Goal: Transaction & Acquisition: Download file/media

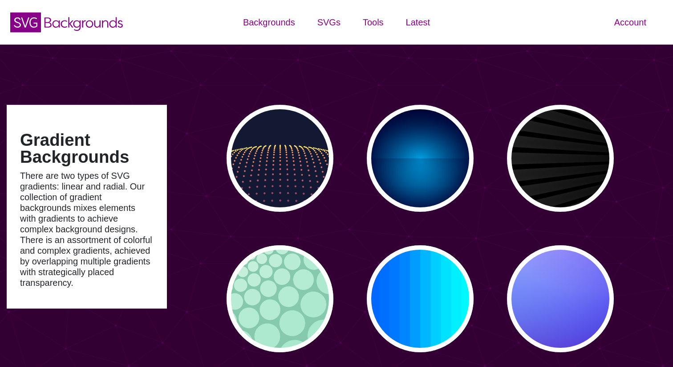
click at [578, 22] on div "Account Dashboard Member info Plan and billing Payment history Support Color ma…" at bounding box center [561, 22] width 224 height 45
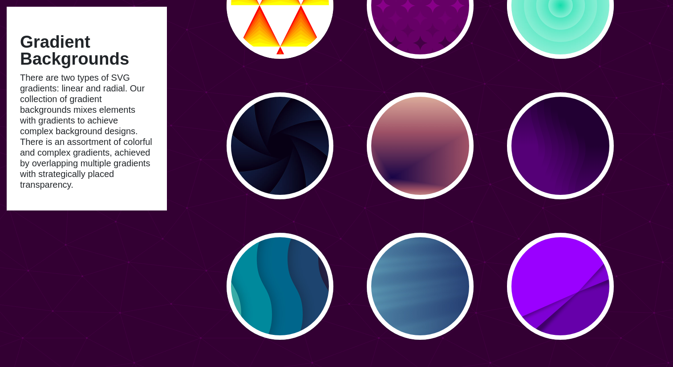
scroll to position [1001, 0]
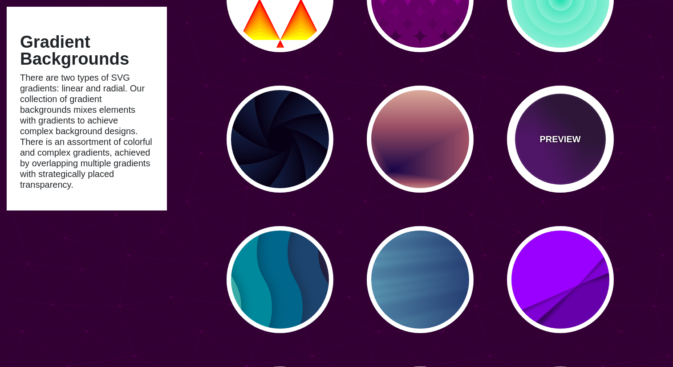
click at [556, 141] on p "PREVIEW" at bounding box center [560, 138] width 41 height 13
type input "#550077"
type input "#220033"
type input "0"
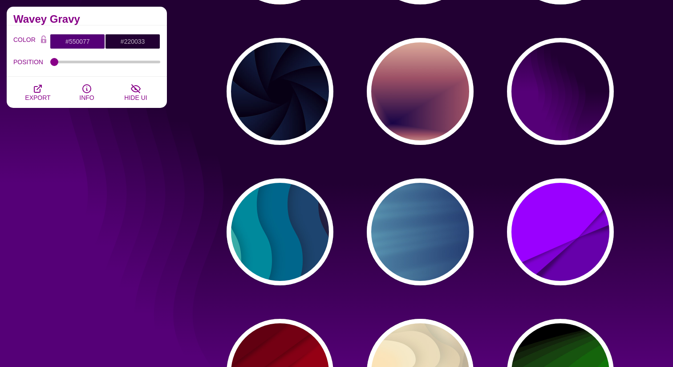
scroll to position [1057, 0]
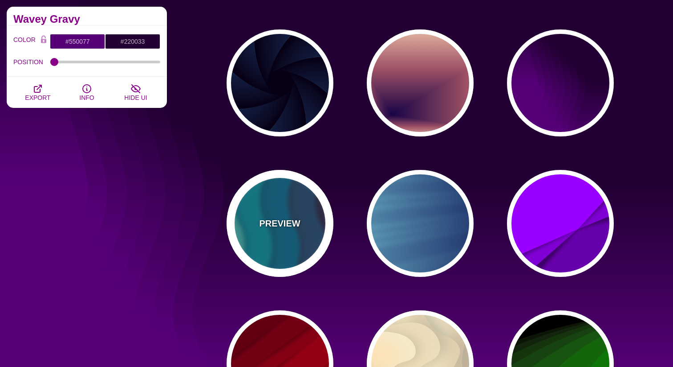
click at [285, 216] on div "PREVIEW" at bounding box center [280, 223] width 107 height 107
type input "#220022"
type input "#77CCAA"
type input "0.3"
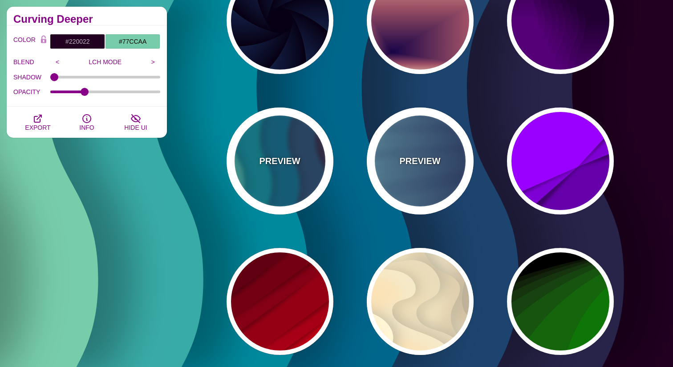
scroll to position [1124, 0]
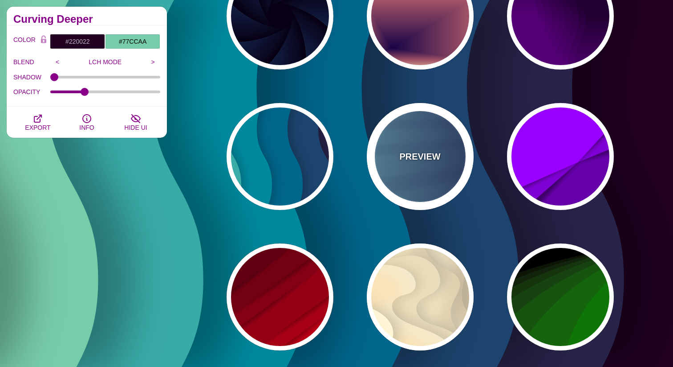
click at [416, 162] on p "PREVIEW" at bounding box center [420, 156] width 41 height 13
type input "#000044"
type input "#99FFFF"
type input "1"
type input "0.25"
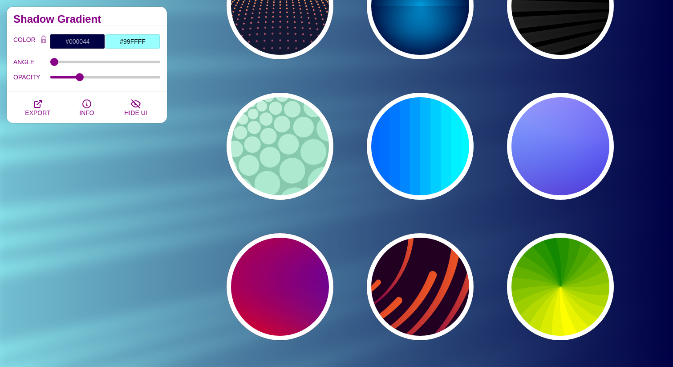
scroll to position [0, 0]
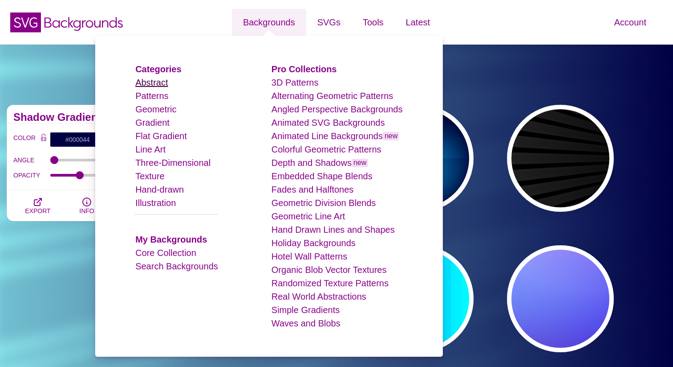
click at [156, 83] on link "Abstract" at bounding box center [151, 82] width 33 height 10
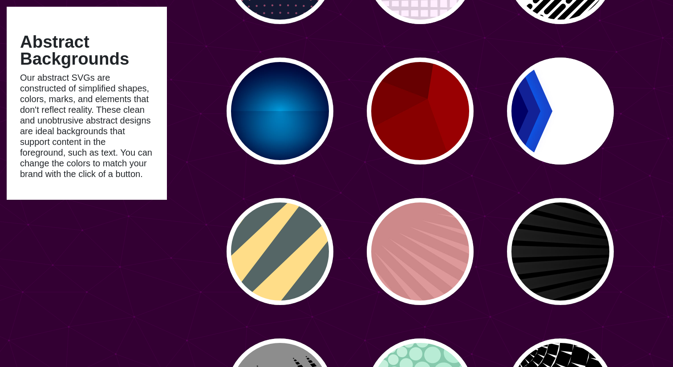
scroll to position [322, 0]
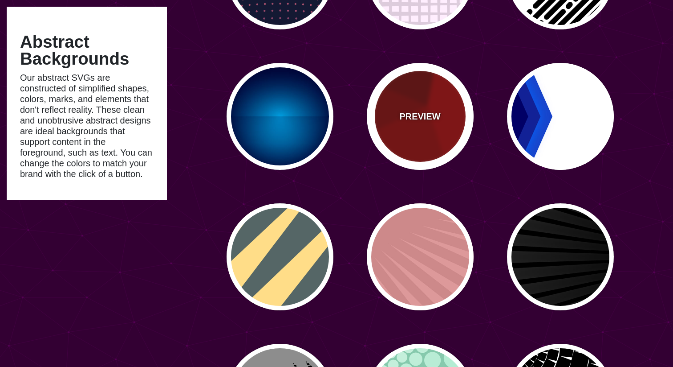
click at [422, 98] on div "PREVIEW" at bounding box center [420, 116] width 107 height 107
type input "#990000"
type input "#660000"
type input "#770000"
type input "#880000"
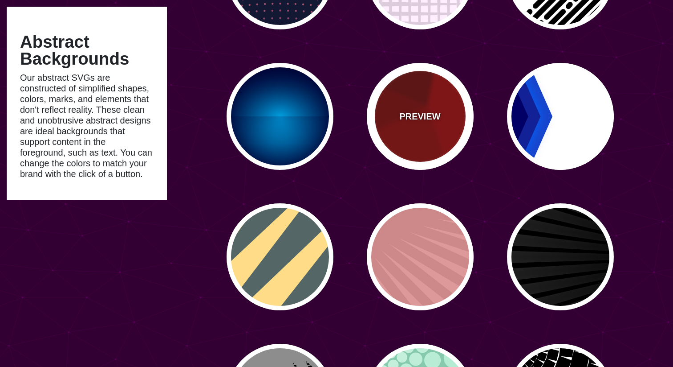
type input "0"
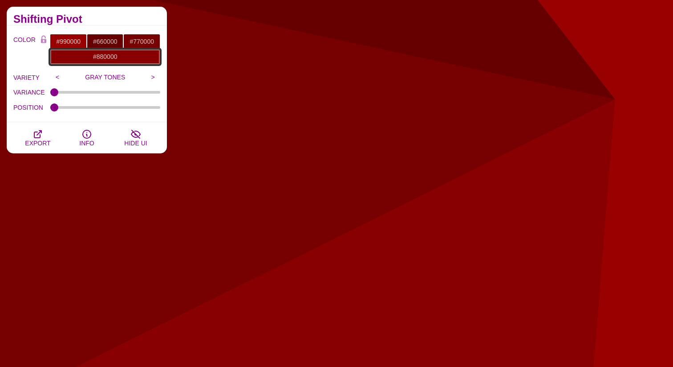
click at [102, 54] on input "#880000" at bounding box center [105, 56] width 110 height 15
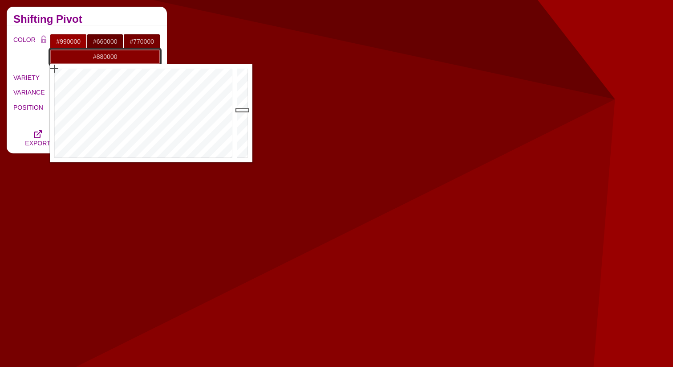
click at [108, 57] on input "#880000" at bounding box center [105, 56] width 110 height 15
paste input "206CFF"
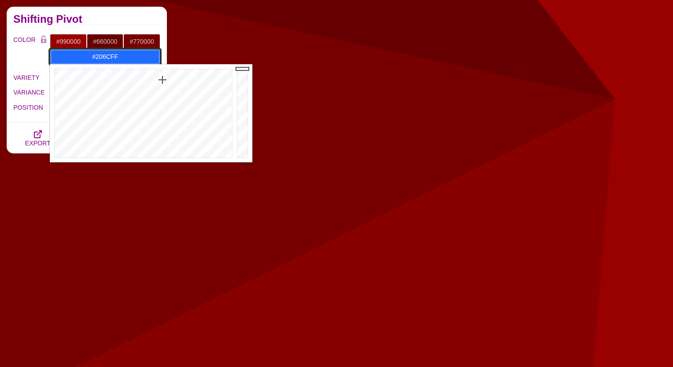
type input "#206CFF"
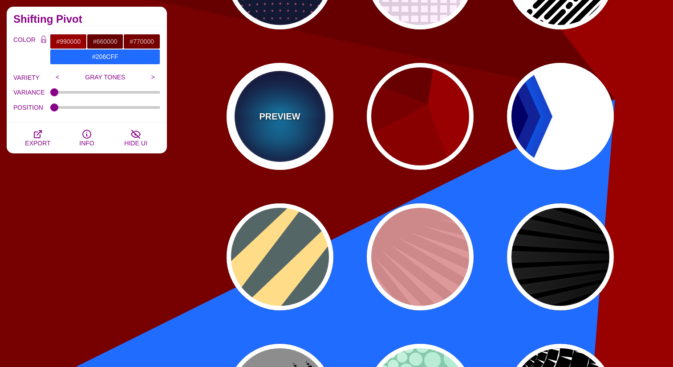
click at [264, 87] on div "PREVIEW" at bounding box center [280, 116] width 107 height 107
type input "#000033"
type input "#00BBFF"
type input "#000033"
type input "2000"
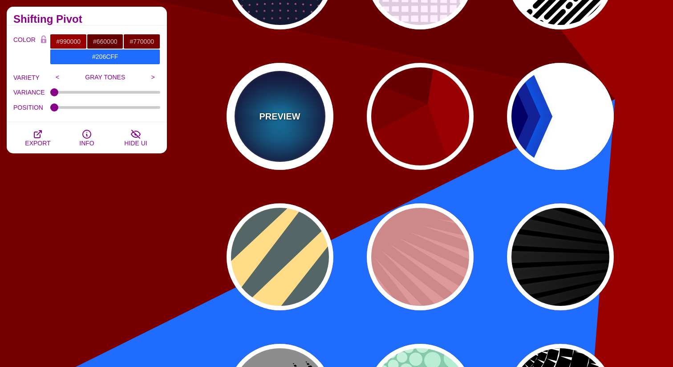
type input "0.5"
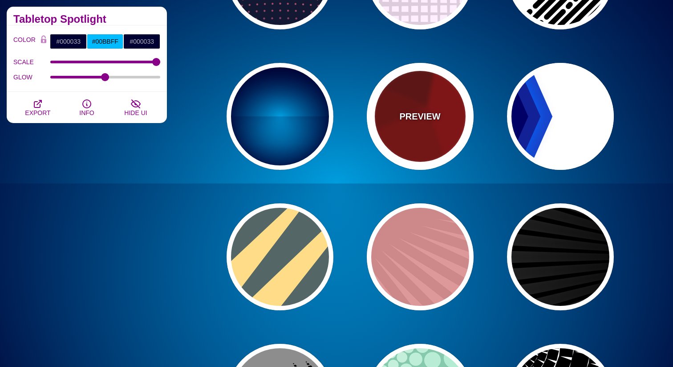
click at [439, 143] on div "PREVIEW" at bounding box center [420, 116] width 107 height 107
type input "#990000"
type input "#660000"
type input "#770000"
type input "#880000"
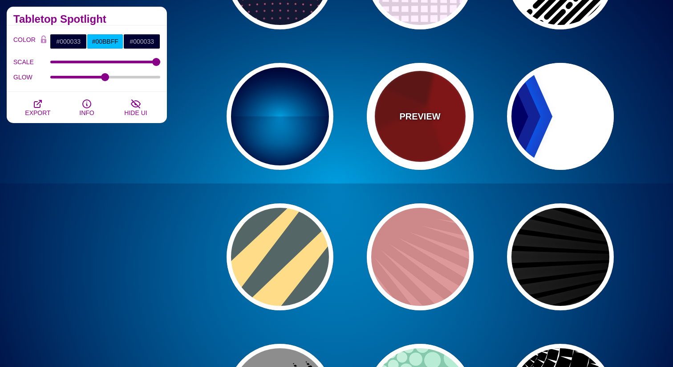
type input "0"
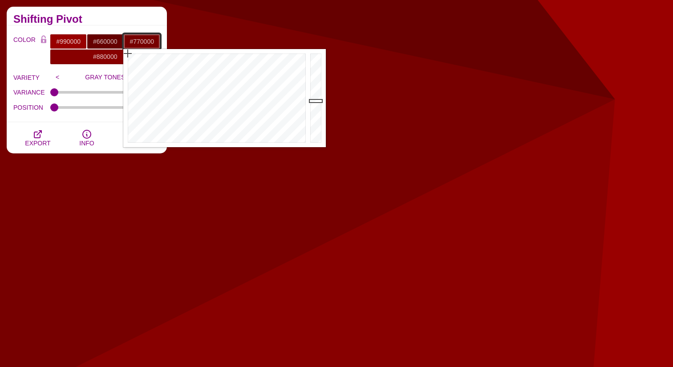
click at [141, 39] on input "#770000" at bounding box center [141, 41] width 37 height 15
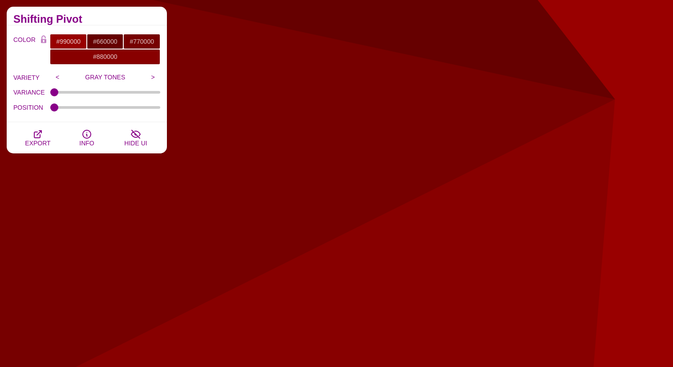
click at [145, 24] on div "Shifting Pivot" at bounding box center [87, 16] width 160 height 19
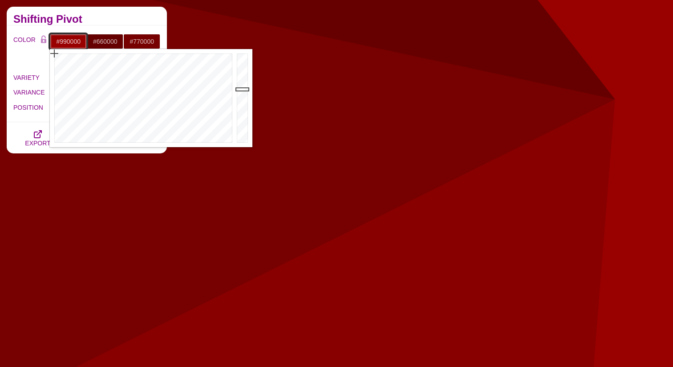
click at [75, 42] on input "#990000" at bounding box center [68, 41] width 37 height 15
click at [74, 42] on input "#990000" at bounding box center [68, 41] width 37 height 15
paste input "206CFF"
type input "#206CFF"
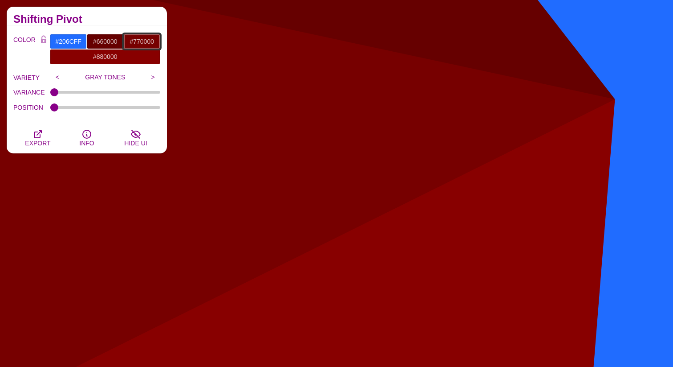
click at [145, 40] on input "#770000" at bounding box center [141, 41] width 37 height 15
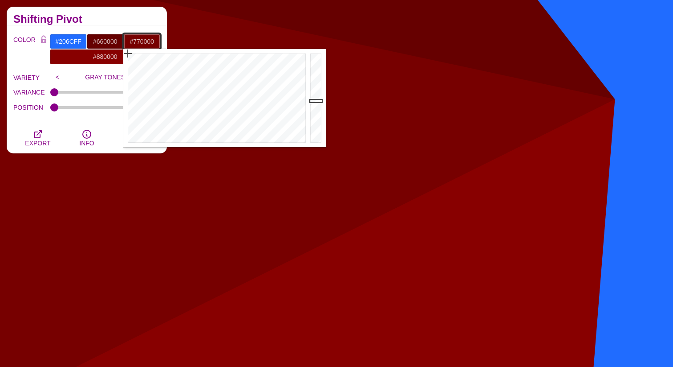
click at [145, 40] on input "#770000" at bounding box center [141, 41] width 37 height 15
paste input "206CFF"
type input "#206CFF"
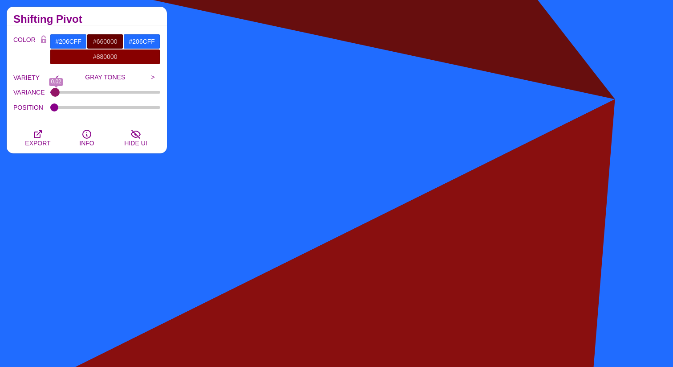
type input "0"
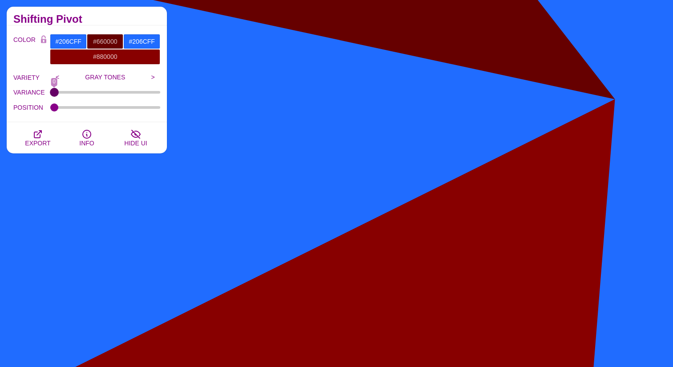
drag, startPoint x: 54, startPoint y: 91, endPoint x: 28, endPoint y: 91, distance: 26.3
click at [50, 91] on input "VARIANCE" at bounding box center [105, 92] width 110 height 4
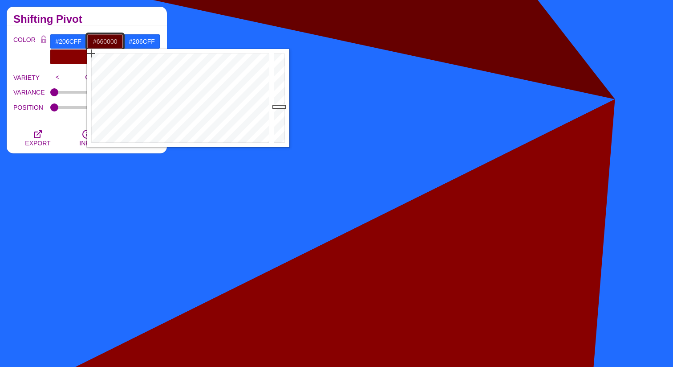
click at [105, 40] on input "#660000" at bounding box center [105, 41] width 37 height 15
click at [110, 40] on input "#660000" at bounding box center [105, 41] width 37 height 15
paste input "B0D9FF"
type input "#B0D9FF"
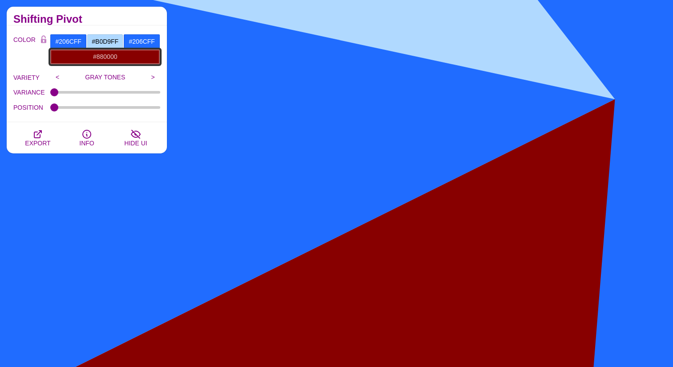
click at [106, 59] on input "#880000" at bounding box center [105, 56] width 110 height 15
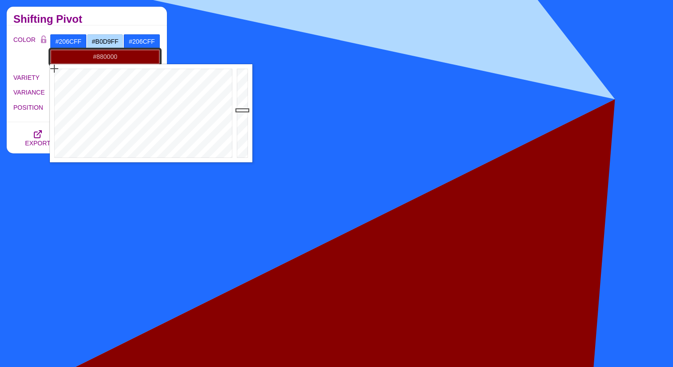
click at [106, 59] on input "#880000" at bounding box center [105, 56] width 110 height 15
paste input "B0D9FF"
type input "#B0D9FF"
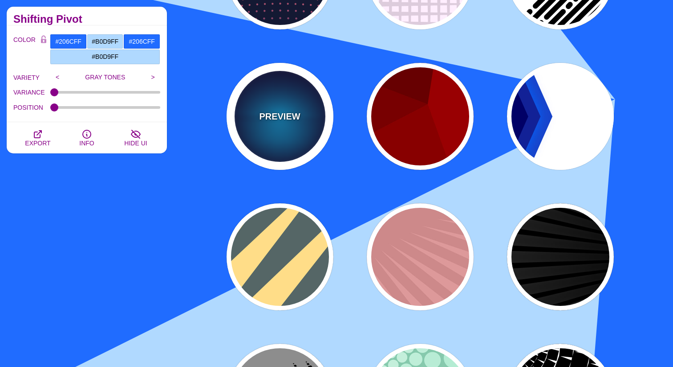
click at [286, 82] on div "PREVIEW" at bounding box center [280, 116] width 107 height 107
type input "#000033"
type input "#00BBFF"
type input "#000033"
type input "2000"
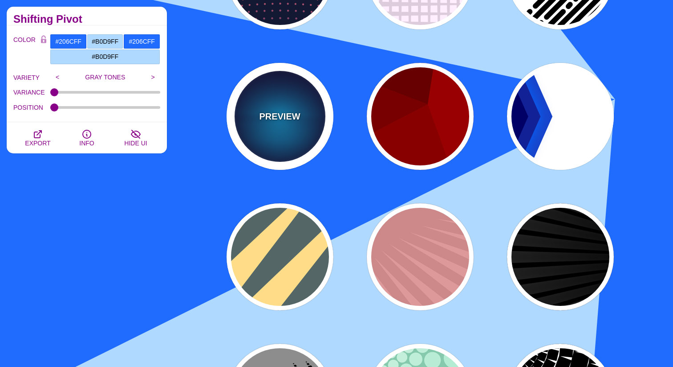
type input "0.5"
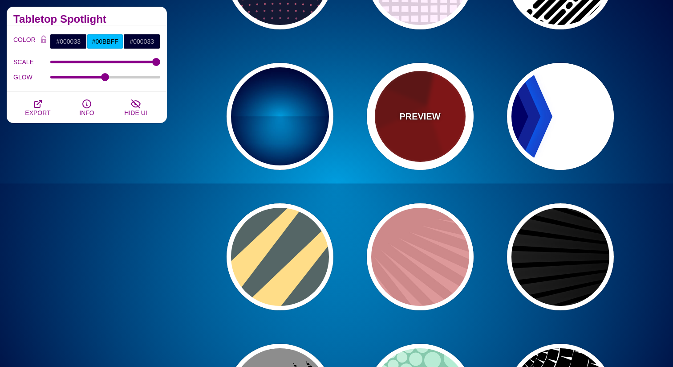
click at [428, 119] on p "PREVIEW" at bounding box center [420, 116] width 41 height 13
type input "#990000"
type input "#660000"
type input "#770000"
type input "#880000"
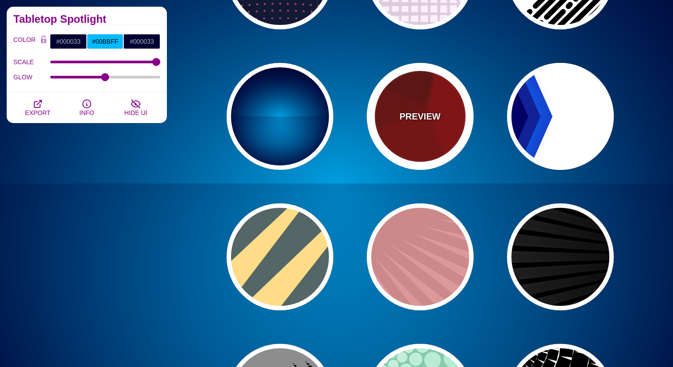
type input "0"
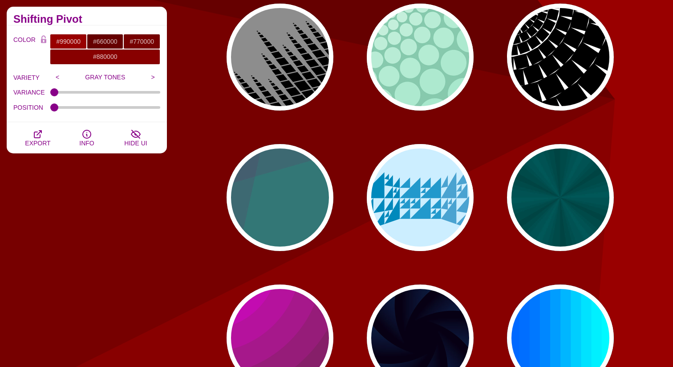
scroll to position [663, 0]
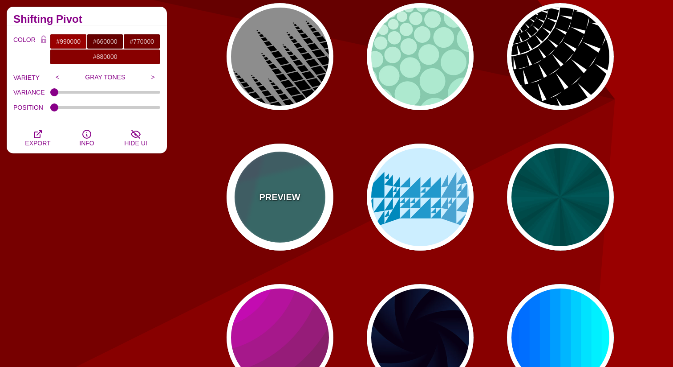
click at [274, 216] on div "PREVIEW" at bounding box center [280, 196] width 107 height 107
type input "#337777"
type input "#663366"
type input "#55CC77"
type input "0.2"
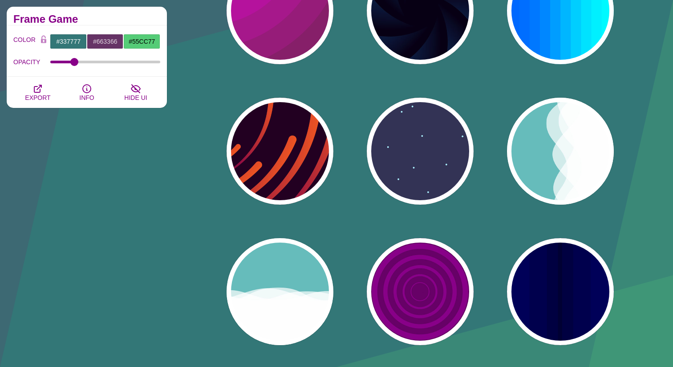
scroll to position [990, 0]
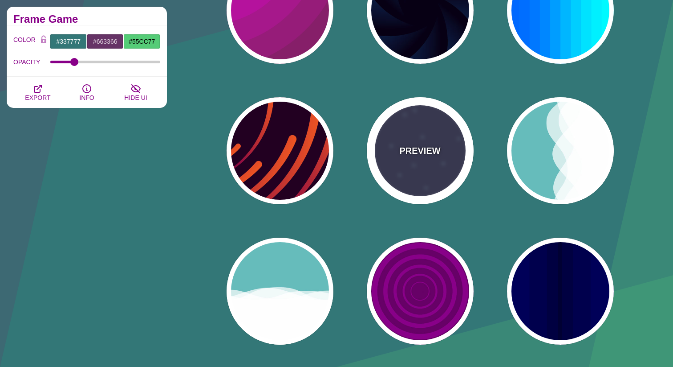
click at [430, 159] on div "PREVIEW" at bounding box center [420, 150] width 107 height 107
type input "#333355"
type input "#AAEEFF"
type input "#FFFFFF"
type input "15"
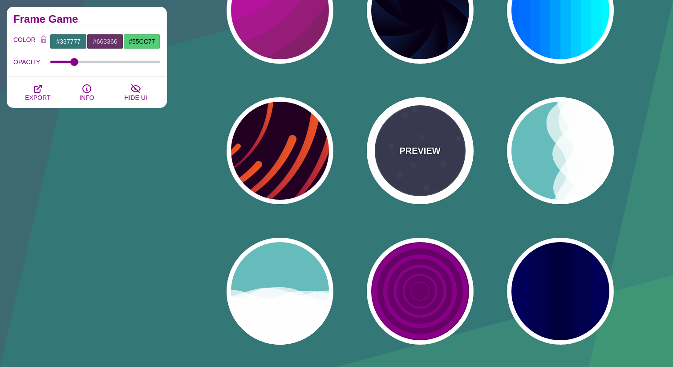
type input "40"
type input "5"
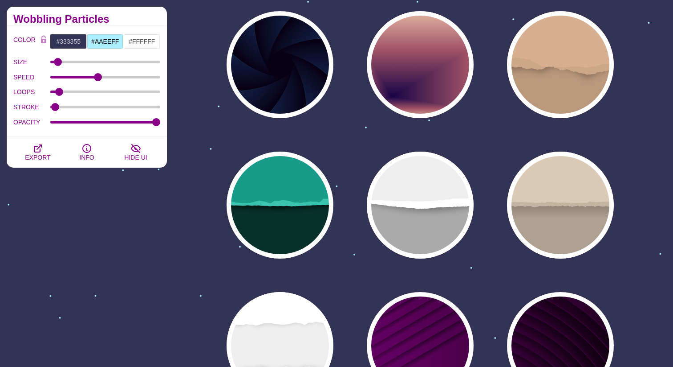
scroll to position [1662, 0]
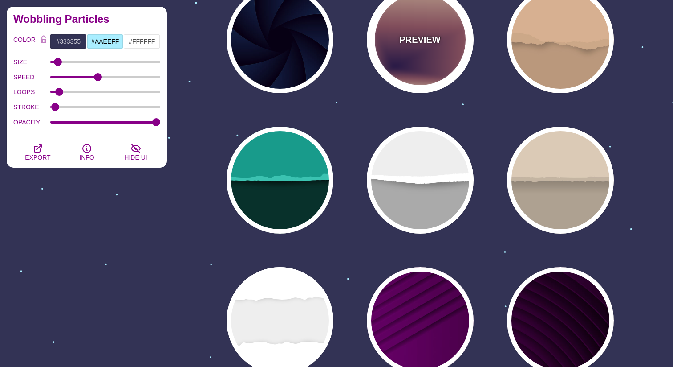
click at [420, 73] on div "PREVIEW" at bounding box center [420, 39] width 107 height 107
type input "#EEC6AB"
type input "#170346"
type input "0"
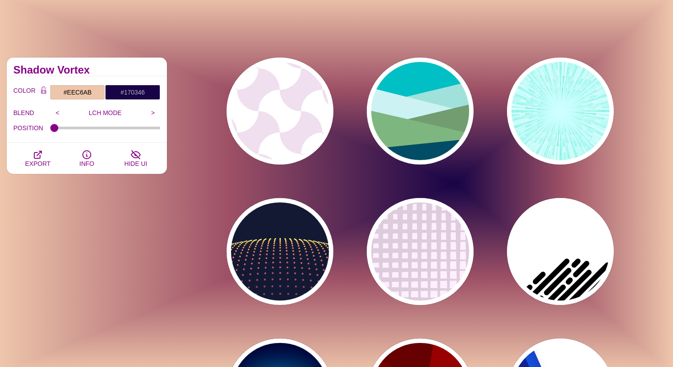
scroll to position [0, 0]
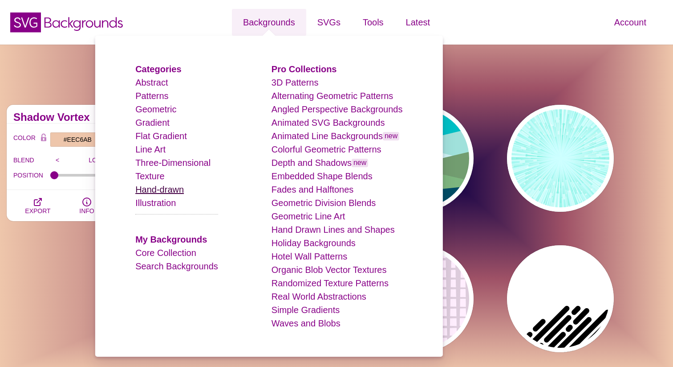
click at [155, 185] on link "Hand-drawn" at bounding box center [159, 189] width 49 height 10
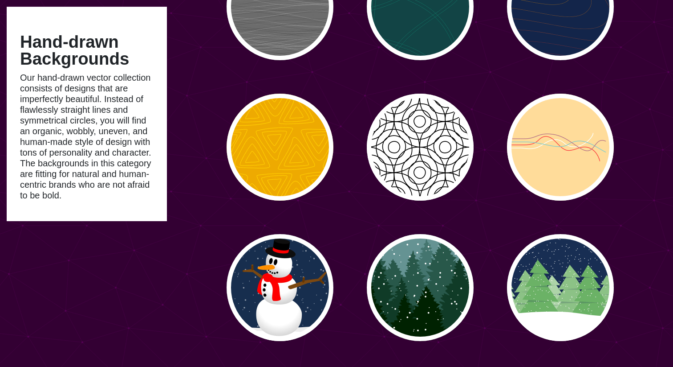
scroll to position [573, 0]
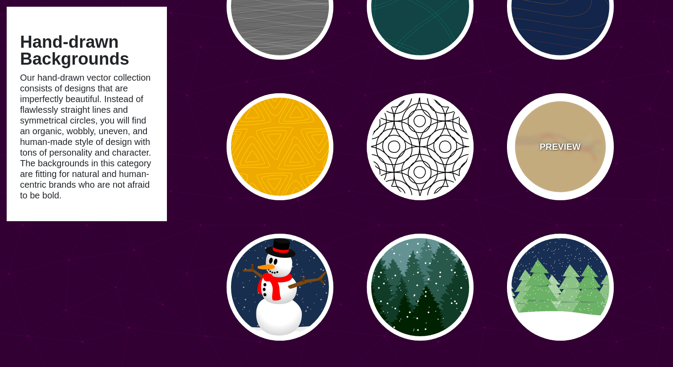
click at [555, 138] on div "PREVIEW" at bounding box center [560, 146] width 107 height 107
type input "#FFDD99"
type input "#FF4444"
type input "#88CCCC"
type input "#BB7788"
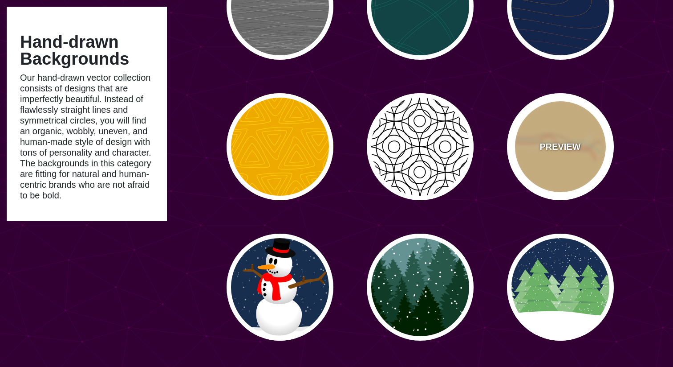
type input "5"
type input "0"
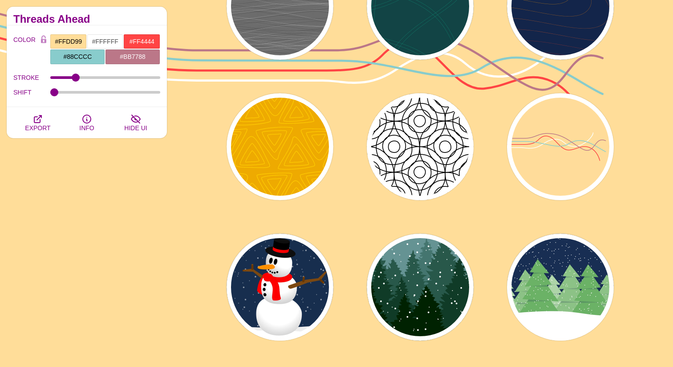
click at [204, 152] on div "PREVIEW PREVIEW PREVIEW PREVIEW PREVIEW PREVIEW PREVIEW PREVIEW PREVIEW PREVIEW…" at bounding box center [424, 286] width 500 height 1523
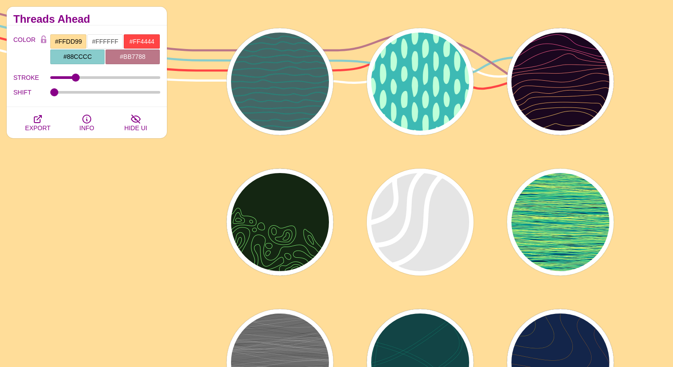
scroll to position [0, 0]
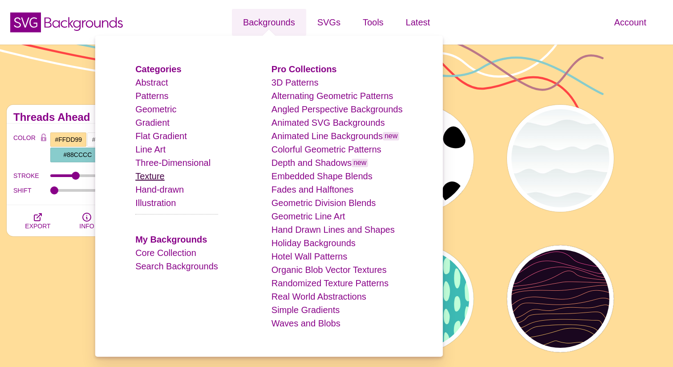
click at [156, 176] on link "Texture" at bounding box center [149, 176] width 29 height 10
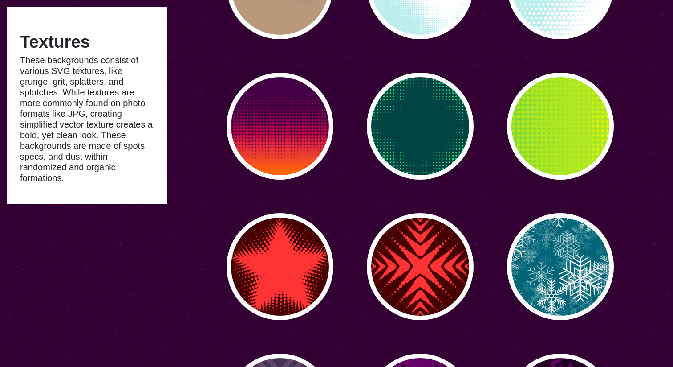
scroll to position [199, 0]
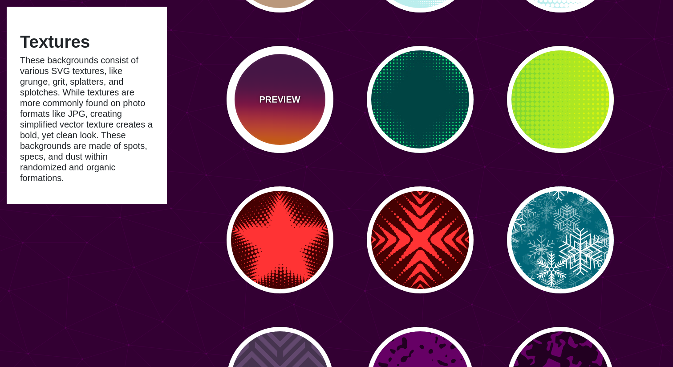
click at [299, 101] on p "PREVIEW" at bounding box center [279, 99] width 41 height 13
type input "#440044"
type input "#FF6600"
type input "0"
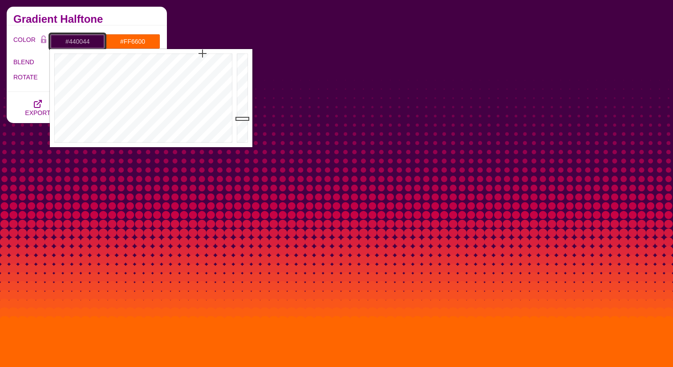
click at [81, 43] on input "#440044" at bounding box center [77, 41] width 55 height 15
type input "#FFFFFF"
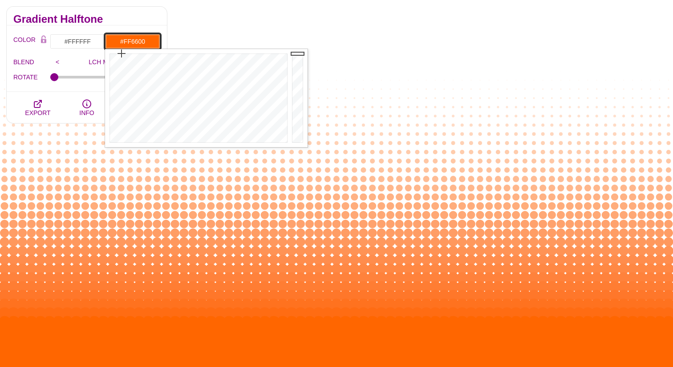
click at [142, 43] on input "#FF6600" at bounding box center [132, 41] width 55 height 15
paste input "C95A3F"
type input "#C95A3F"
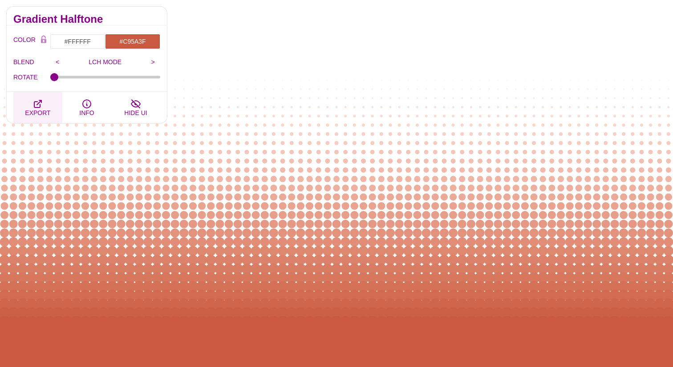
click at [37, 103] on icon "button" at bounding box center [38, 103] width 11 height 11
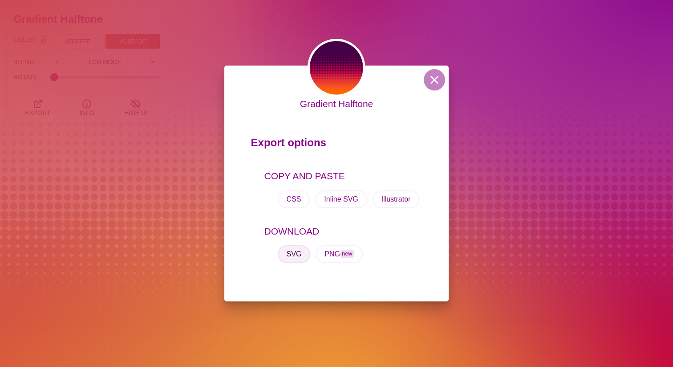
click at [290, 256] on button "SVG" at bounding box center [294, 254] width 33 height 18
click at [203, 159] on div "Gradient Halftone Export options COPY AND PASTE CSS Inline SVG Illustrator DOWN…" at bounding box center [336, 183] width 673 height 367
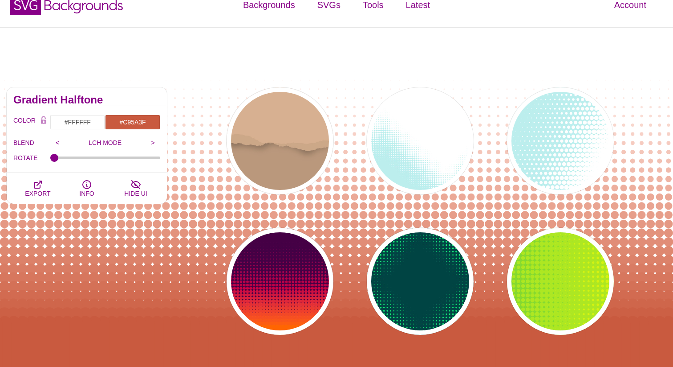
scroll to position [0, 0]
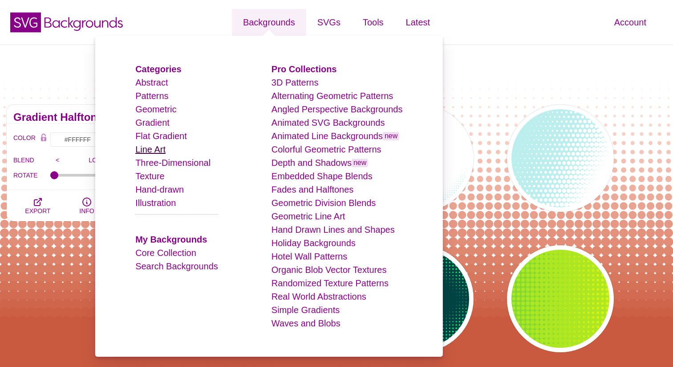
click at [153, 149] on link "Line Art" at bounding box center [150, 149] width 30 height 10
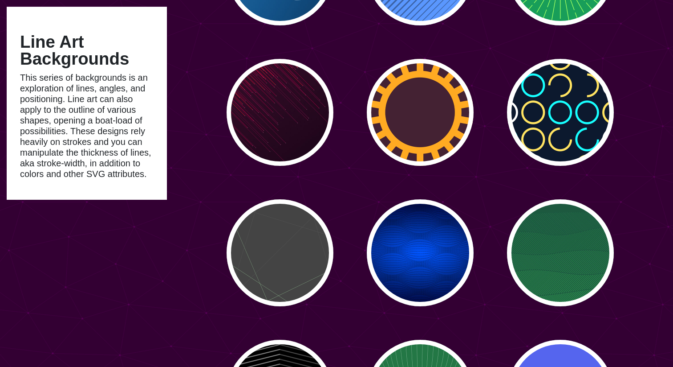
scroll to position [1421, 0]
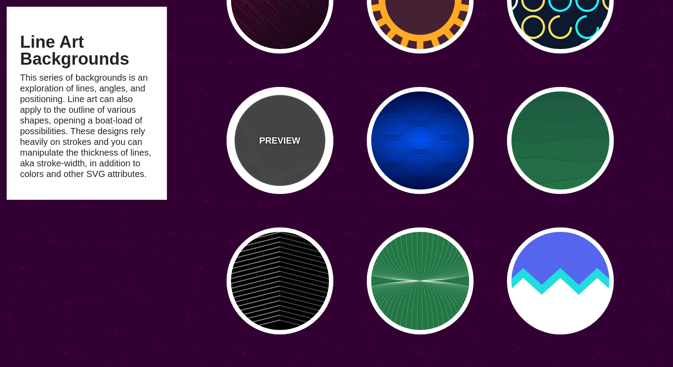
click at [274, 135] on p "PREVIEW" at bounding box center [279, 140] width 41 height 13
type input "#444444"
type input "#555555"
type input "#BBFFBB"
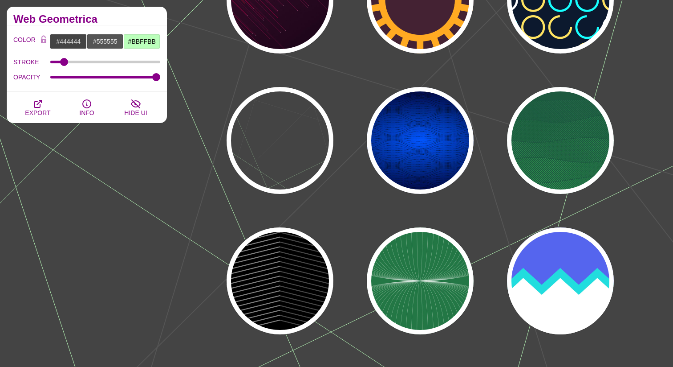
click at [342, 67] on div "PREVIEW PREVIEW PREVIEW PREVIEW PREVIEW PREVIEW PREVIEW PREVIEW PREVIEW PREVIEW…" at bounding box center [424, 350] width 500 height 3347
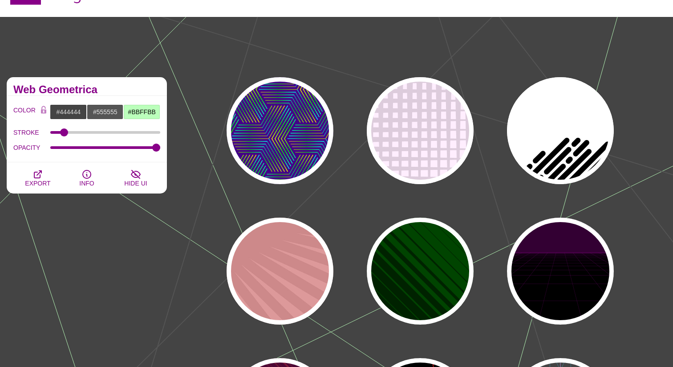
scroll to position [0, 0]
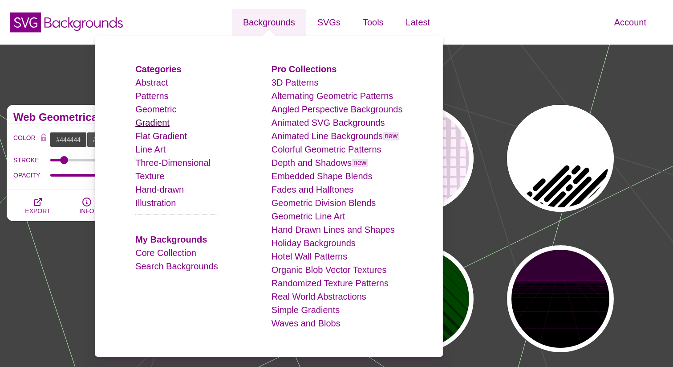
click at [155, 126] on link "Gradient" at bounding box center [152, 123] width 34 height 10
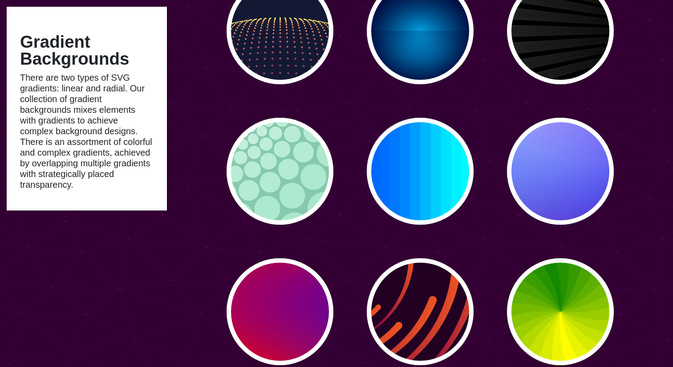
scroll to position [110, 0]
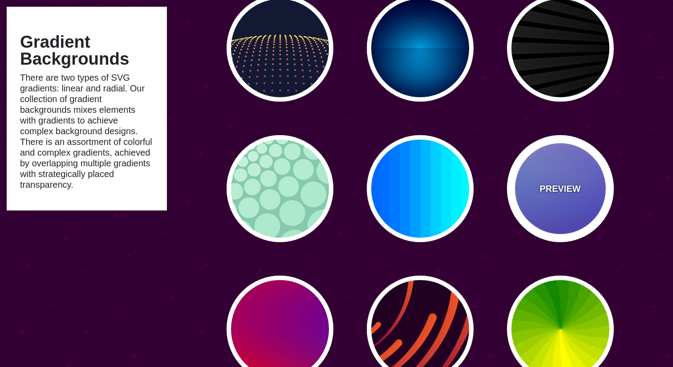
click at [546, 188] on p "PREVIEW" at bounding box center [560, 188] width 41 height 13
type input "#0000FF"
type input "#0099FF"
type input "#FF99FF"
type input "#880088"
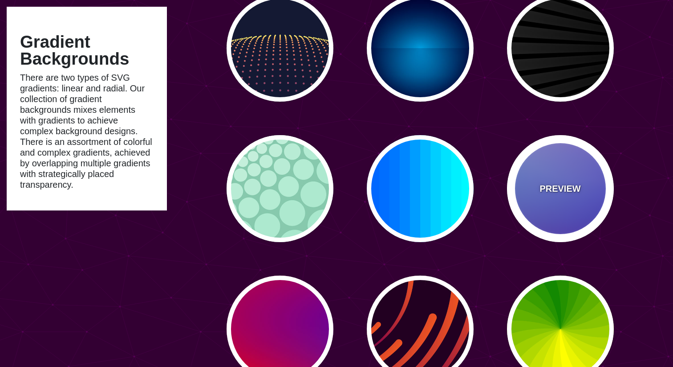
type input "12"
type input "0"
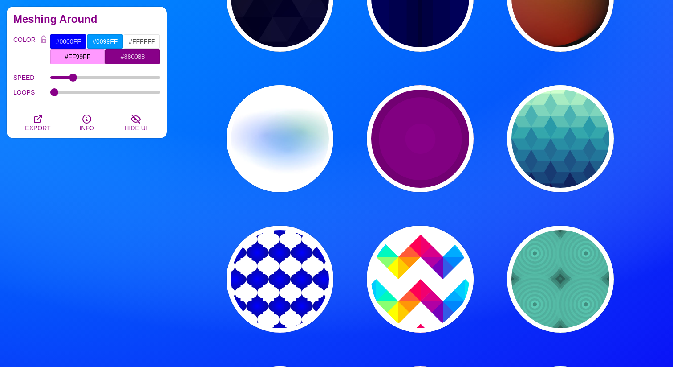
scroll to position [582, 0]
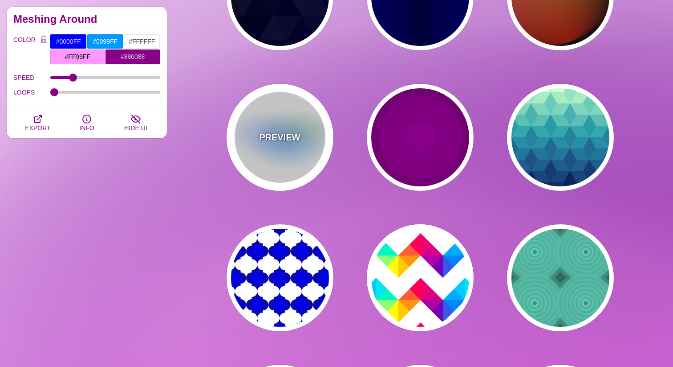
click at [272, 139] on p "PREVIEW" at bounding box center [279, 137] width 41 height 13
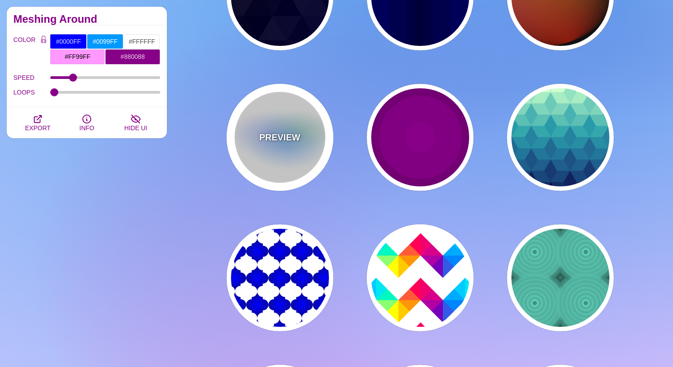
type input "#FFFFFF"
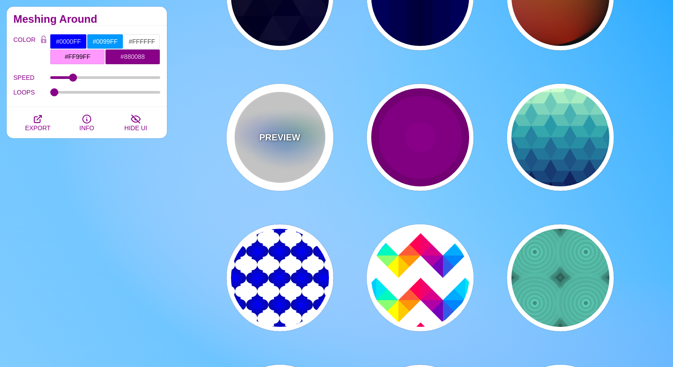
type input "#AA00FF"
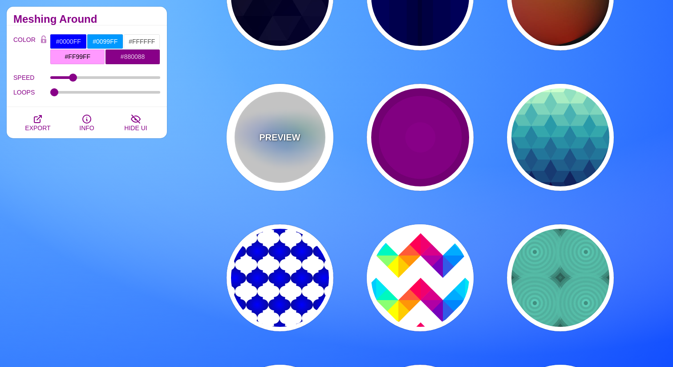
type input "#0088FF"
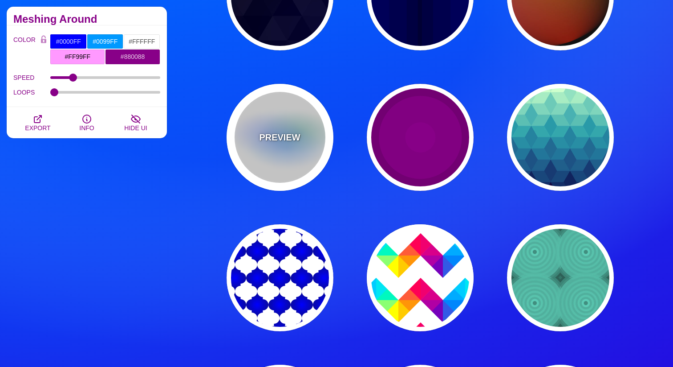
type input "#008800"
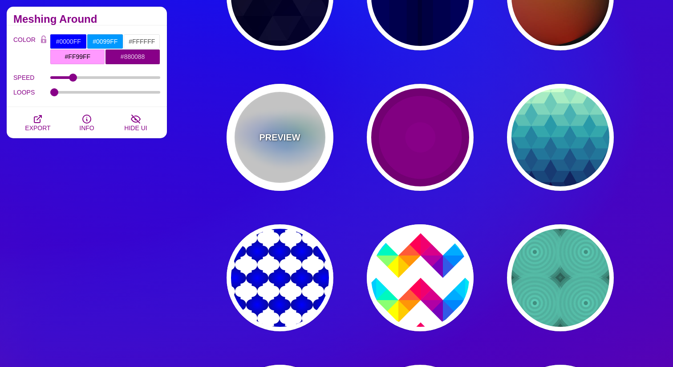
type input "8"
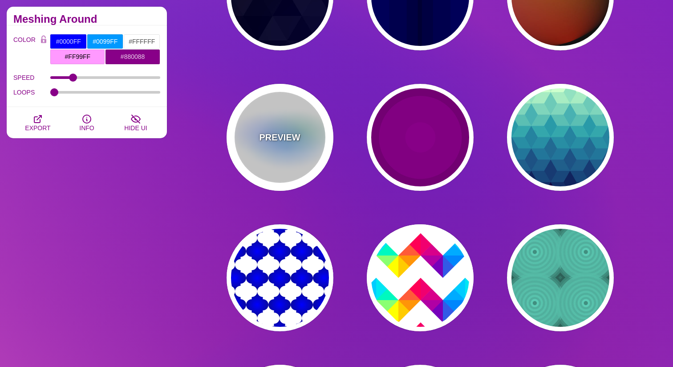
type input "24"
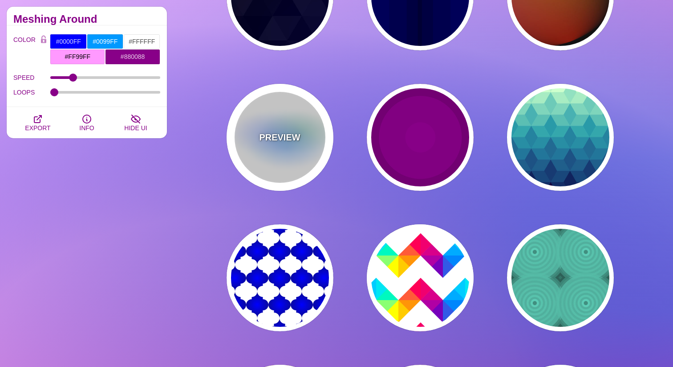
type input "999"
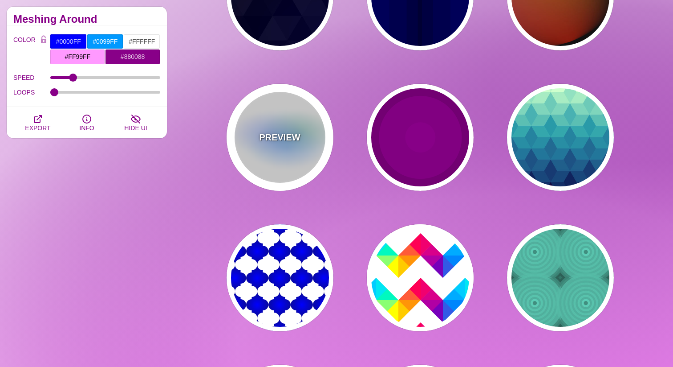
type input "0.5"
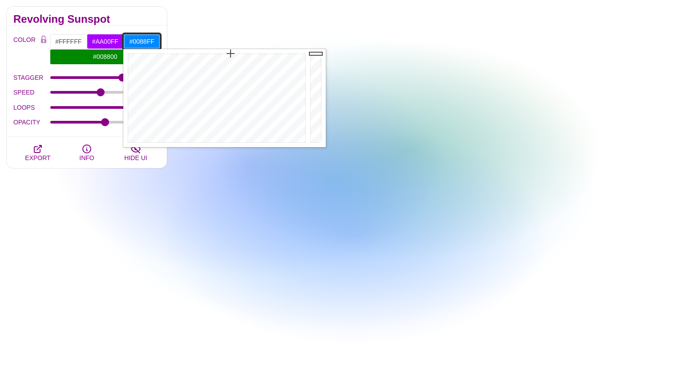
click at [143, 41] on input "#0088FF" at bounding box center [141, 41] width 37 height 15
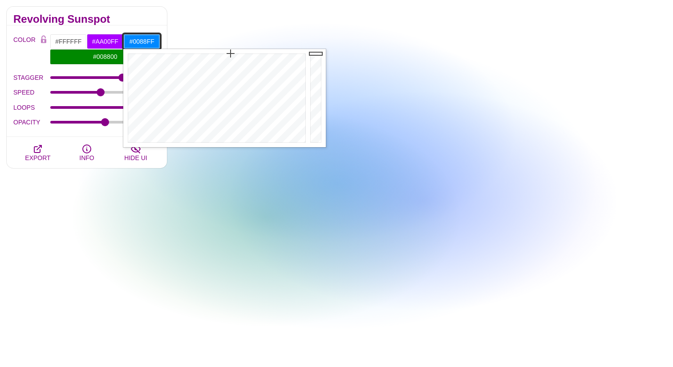
click at [143, 41] on input "#0088FF" at bounding box center [141, 41] width 37 height 15
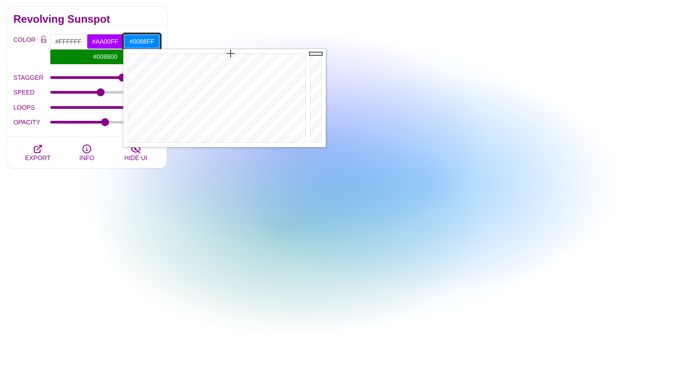
paste input "C95A3"
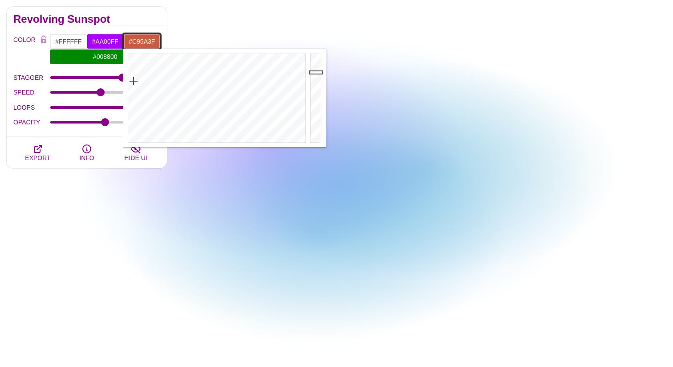
type input "#C95A3F"
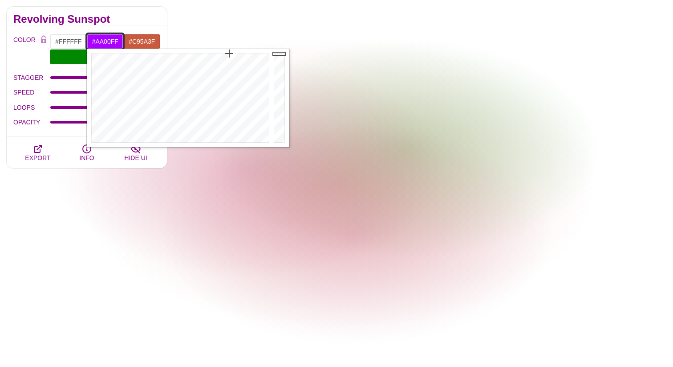
click at [102, 40] on input "#AA00FF" at bounding box center [105, 41] width 37 height 15
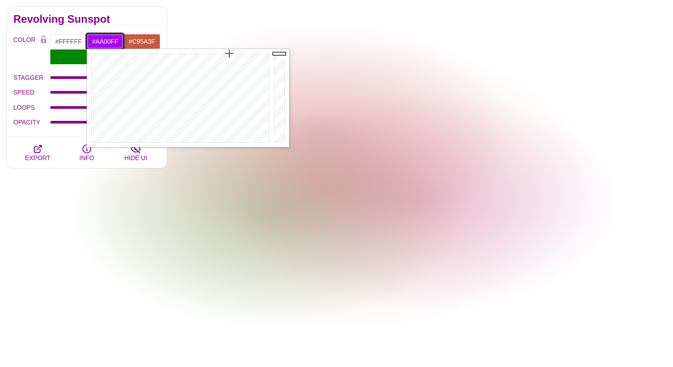
click at [102, 40] on input "#AA00FF" at bounding box center [105, 41] width 37 height 15
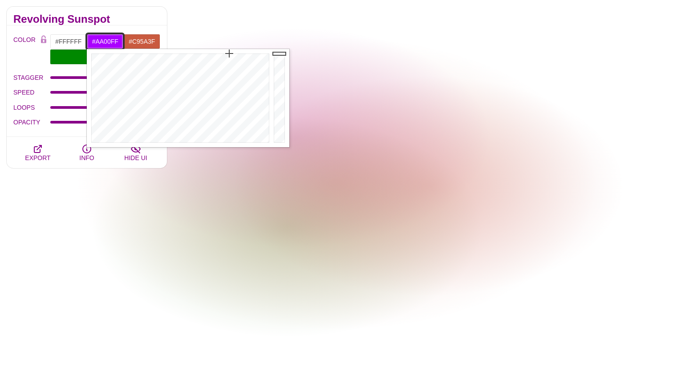
paste input "5490C4"
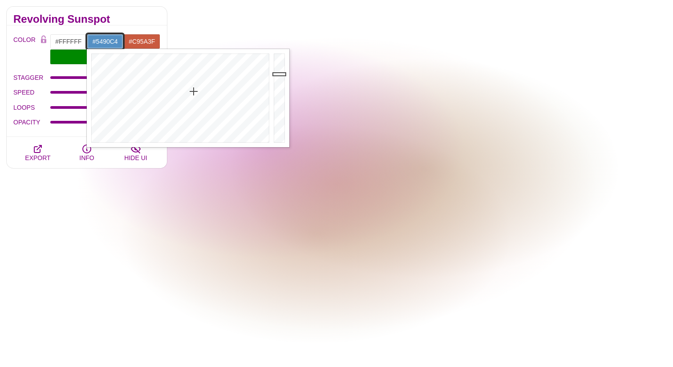
type input "#5490C4"
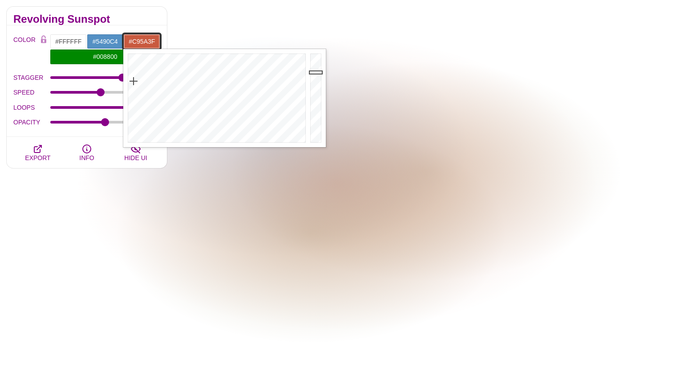
click at [139, 41] on input "#C95A3F" at bounding box center [141, 41] width 37 height 15
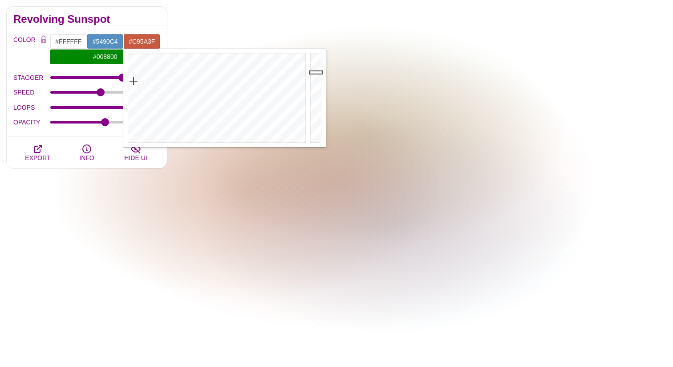
click at [136, 13] on div "Revolving Sunspot" at bounding box center [87, 16] width 160 height 19
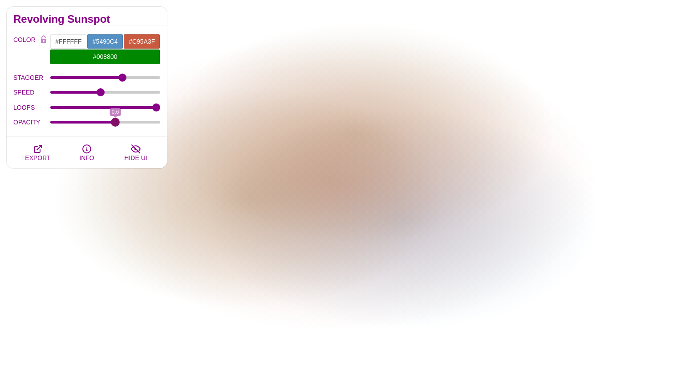
drag, startPoint x: 105, startPoint y: 124, endPoint x: 115, endPoint y: 131, distance: 12.2
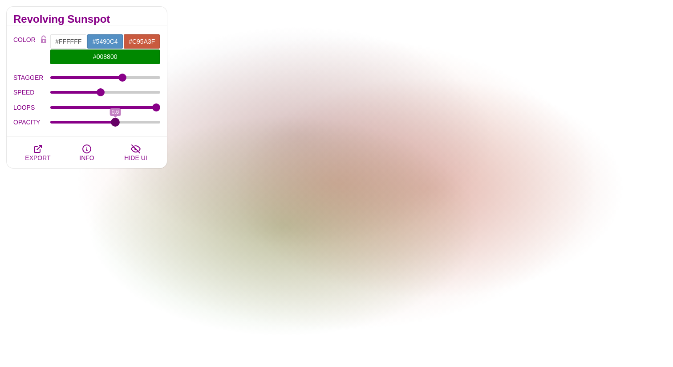
type input "0.6"
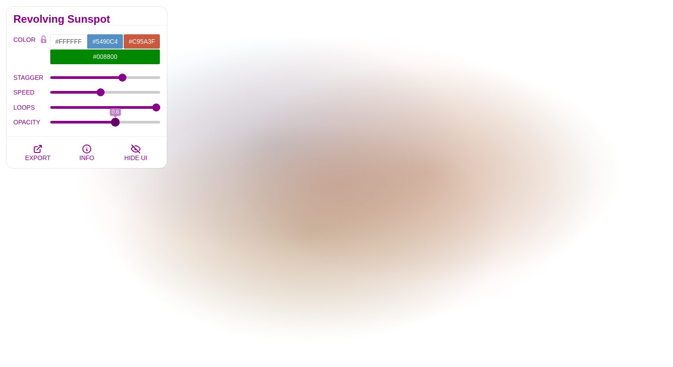
click at [115, 124] on input "OPACITY" at bounding box center [105, 122] width 110 height 4
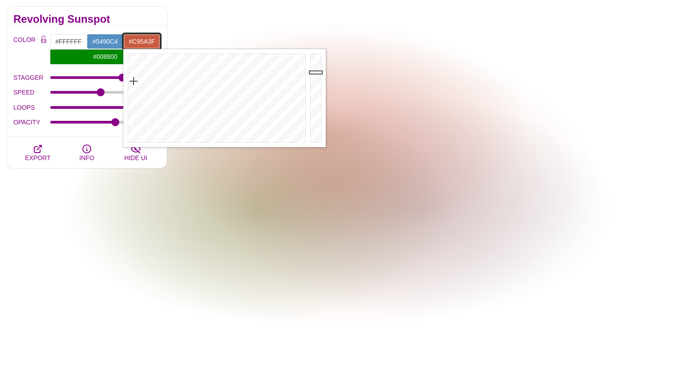
click at [140, 39] on input "#C95A3F" at bounding box center [141, 41] width 37 height 15
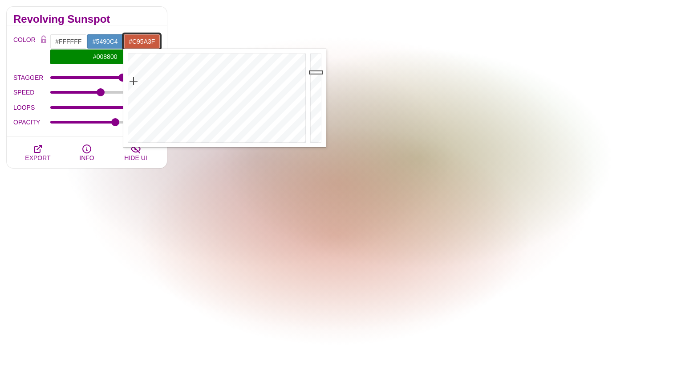
click at [140, 39] on input "#C95A3F" at bounding box center [141, 41] width 37 height 15
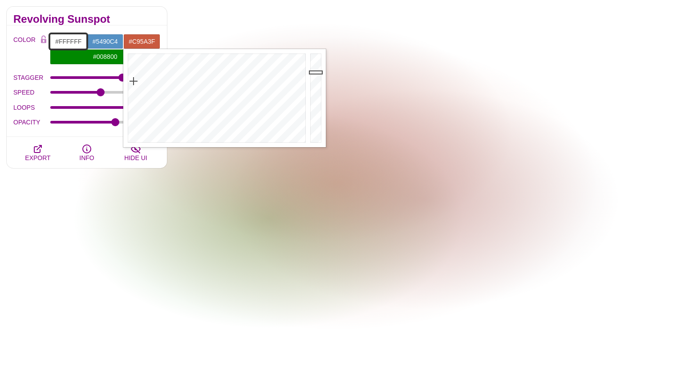
click at [72, 43] on input "#FFFFFF" at bounding box center [68, 41] width 37 height 15
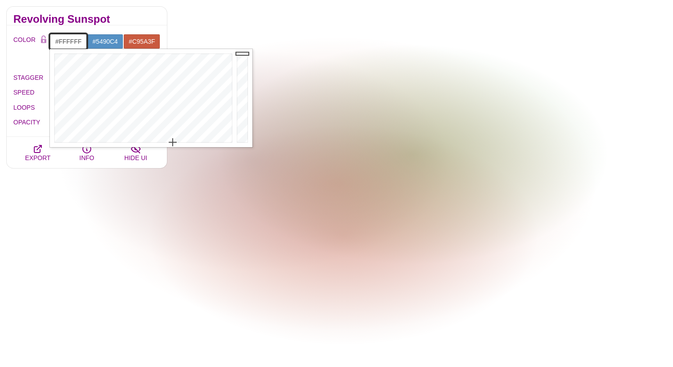
click at [72, 43] on input "#FFFFFF" at bounding box center [68, 41] width 37 height 15
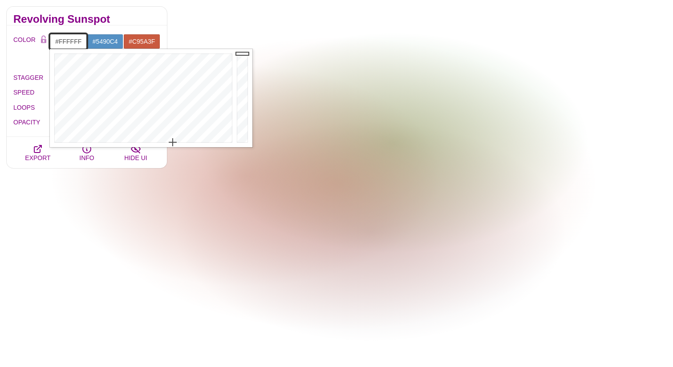
paste input "C95A3"
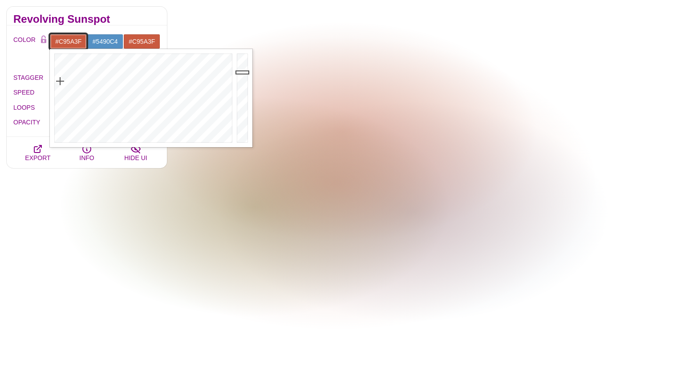
type input "#C95A3F"
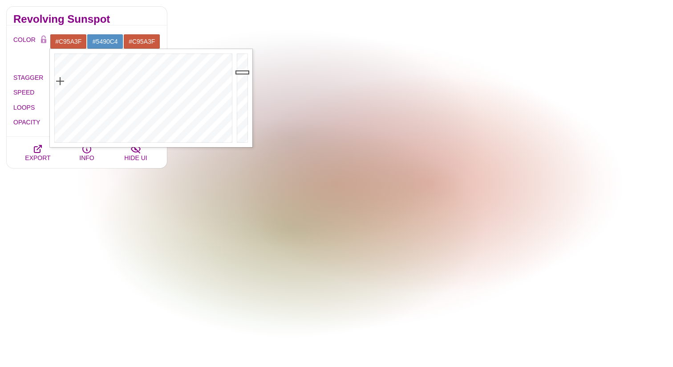
click at [119, 24] on div "Revolving Sunspot" at bounding box center [87, 16] width 160 height 19
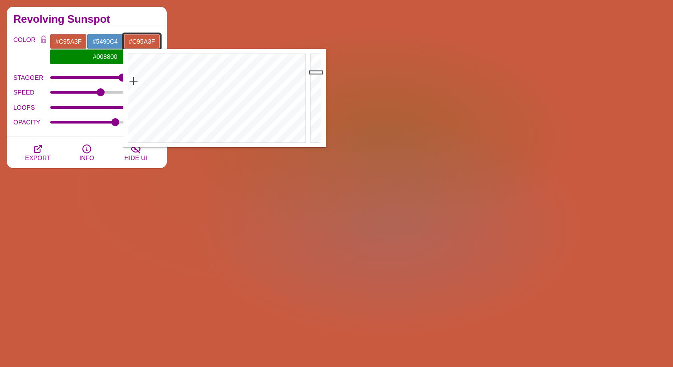
click at [140, 41] on input "#C95A3F" at bounding box center [141, 41] width 37 height 15
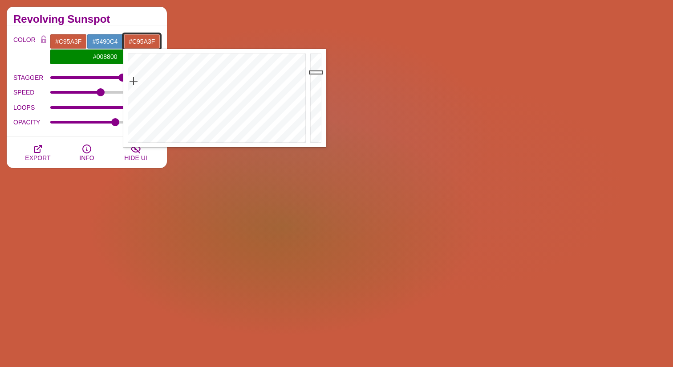
click at [140, 41] on input "#C95A3F" at bounding box center [141, 41] width 37 height 15
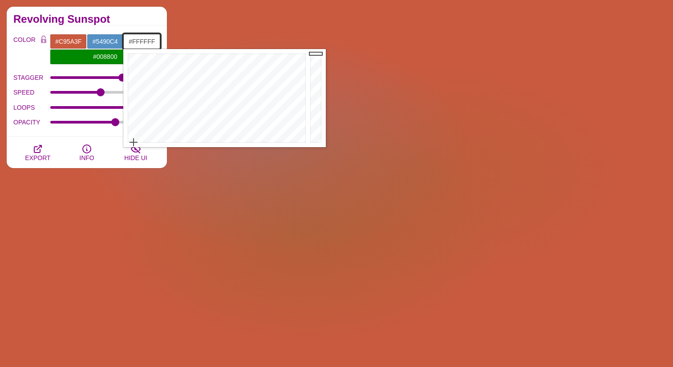
type input "#FFFFFF"
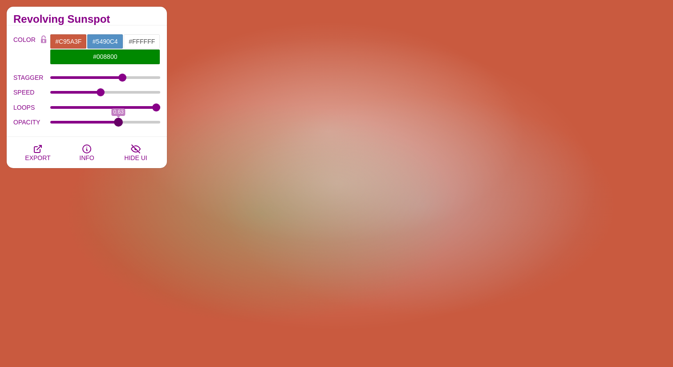
type input "0.63"
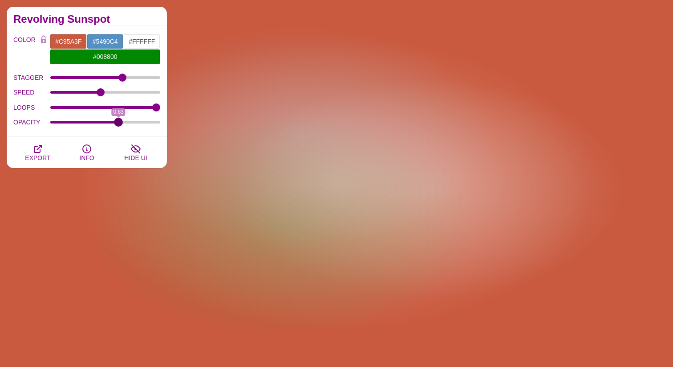
click at [118, 124] on input "OPACITY" at bounding box center [105, 122] width 110 height 4
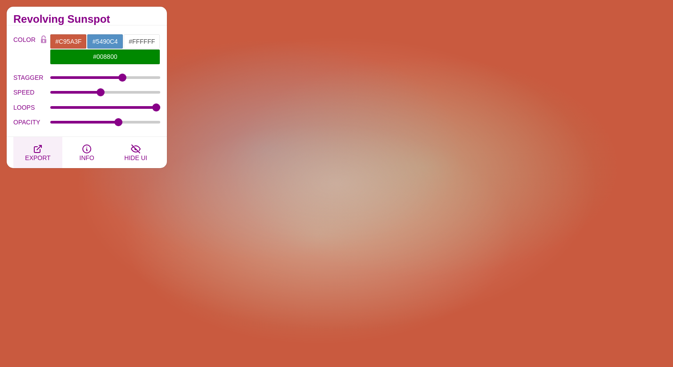
click at [34, 150] on icon "button" at bounding box center [37, 148] width 7 height 7
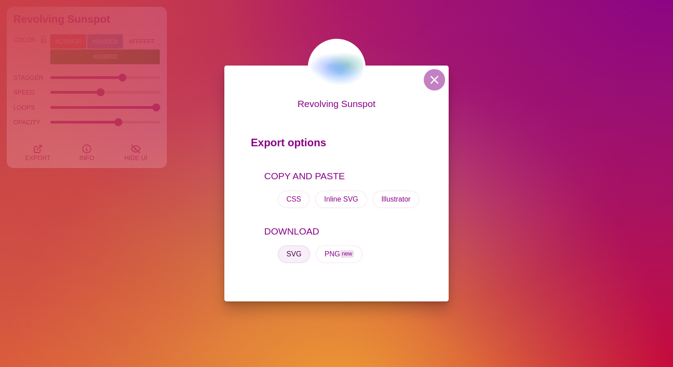
click at [296, 256] on button "SVG" at bounding box center [294, 254] width 33 height 18
click at [263, 24] on div "Revolving Sunspot Export options COPY AND PASTE CSS Inline SVG Illustrator DOWN…" at bounding box center [336, 183] width 673 height 367
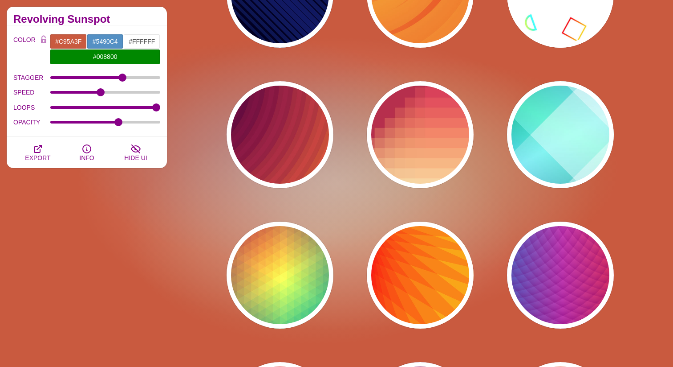
scroll to position [3668, 0]
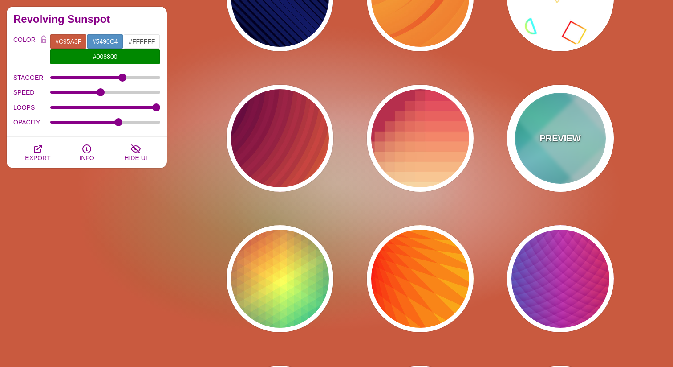
click at [585, 123] on div "PREVIEW" at bounding box center [560, 138] width 107 height 107
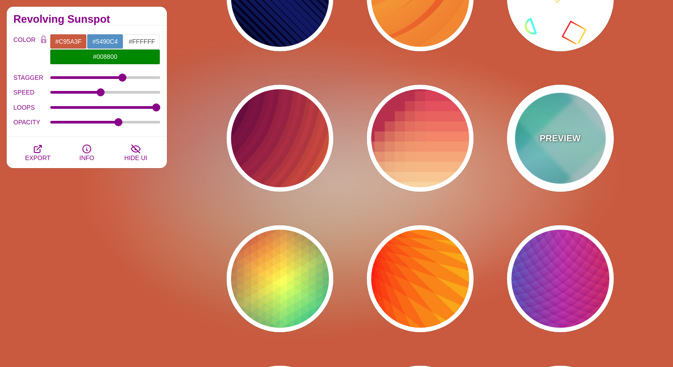
type input "#FFFFFF"
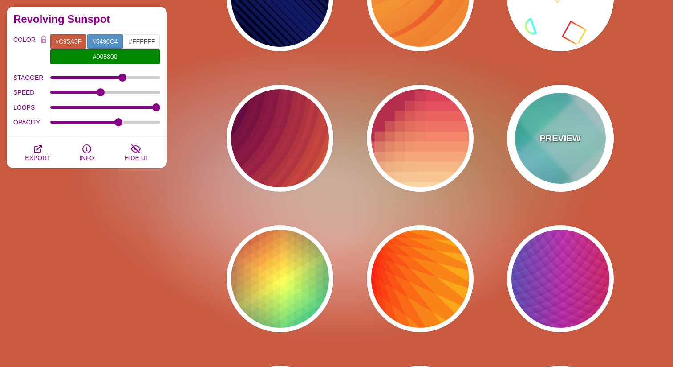
type input "#008066"
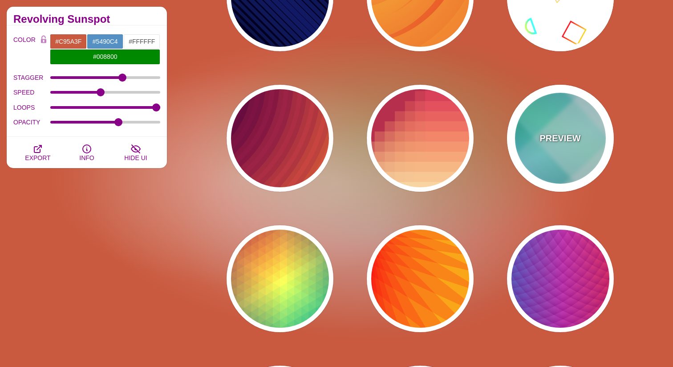
type input "#99FFFF"
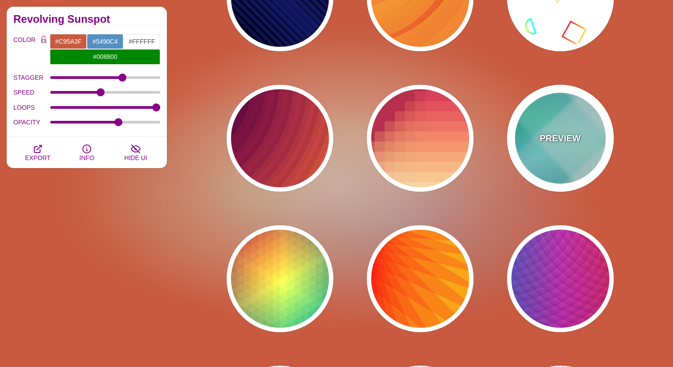
type input "#0099FF"
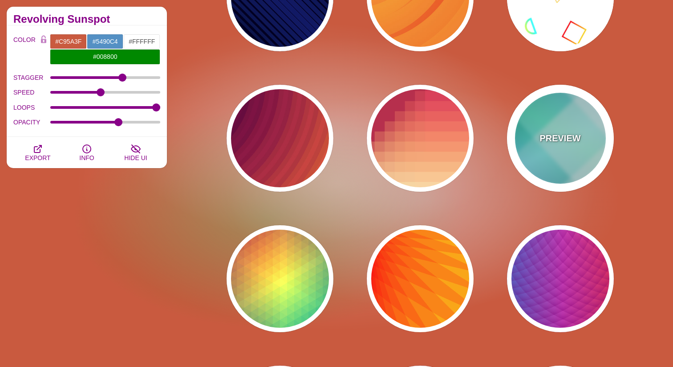
type input "#00FFCC"
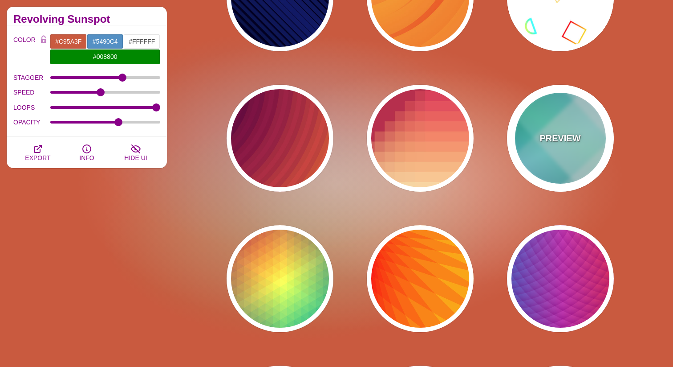
type input "0"
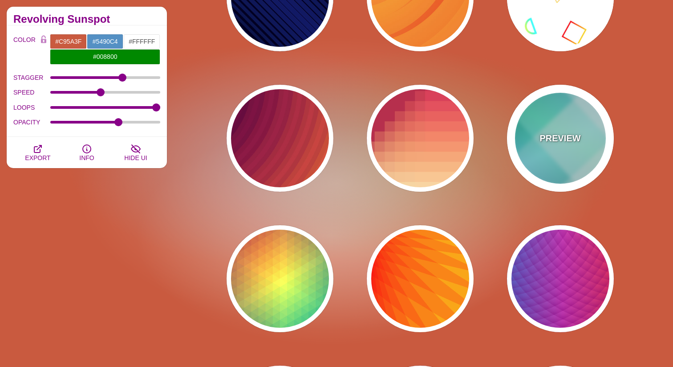
type input "0.4"
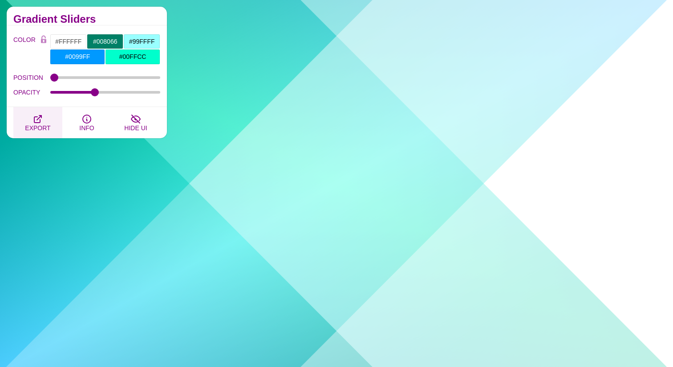
click at [38, 124] on span "EXPORT" at bounding box center [37, 127] width 25 height 7
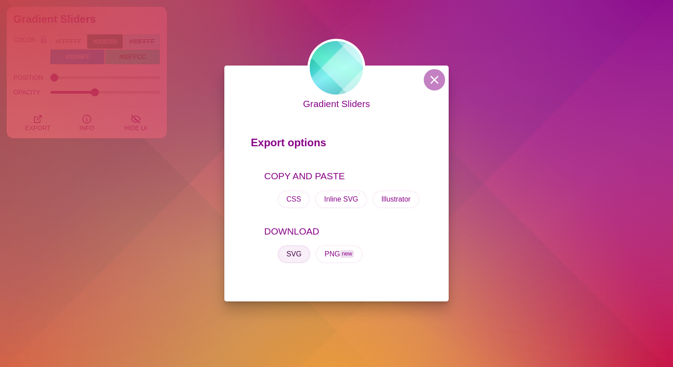
click at [297, 257] on button "SVG" at bounding box center [294, 254] width 33 height 18
click at [431, 78] on button at bounding box center [434, 79] width 21 height 21
